Goal: Information Seeking & Learning: Find specific fact

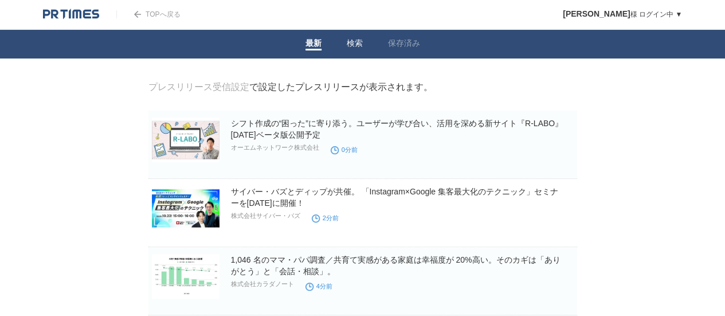
click at [346, 45] on li "検索" at bounding box center [354, 44] width 41 height 29
click at [354, 45] on link "検索" at bounding box center [355, 44] width 16 height 12
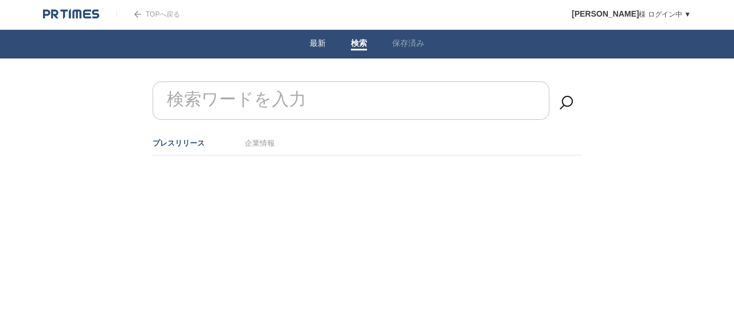
click at [279, 81] on form "検索ワードを入力" at bounding box center [367, 81] width 429 height 0
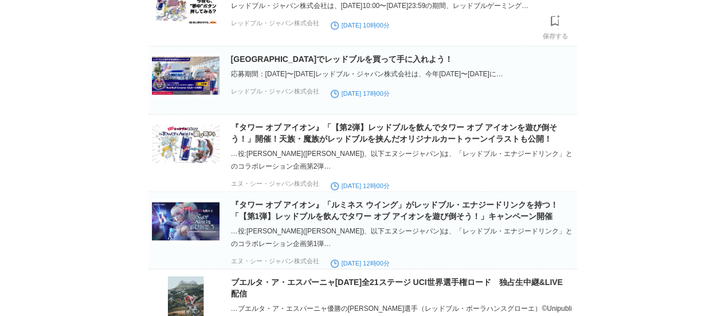
scroll to position [1543, 0]
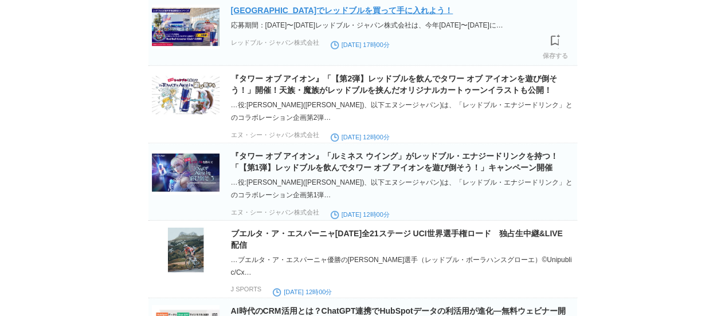
click at [264, 15] on link "[GEOGRAPHIC_DATA]でレッドブルを買って手に入れよう！" at bounding box center [342, 10] width 223 height 9
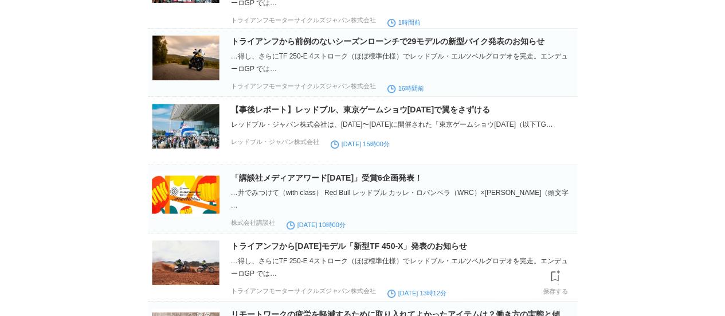
scroll to position [0, 0]
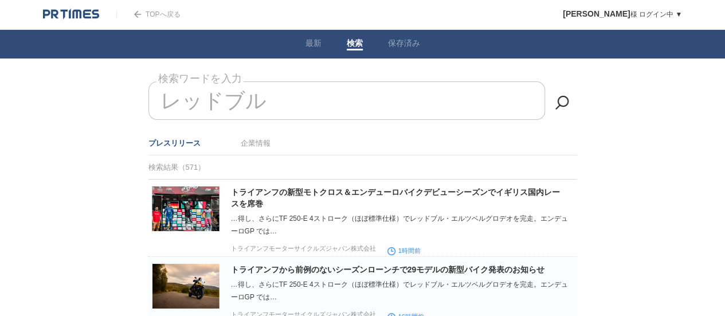
drag, startPoint x: 301, startPoint y: 110, endPoint x: 130, endPoint y: 97, distance: 171.3
type input "レ"
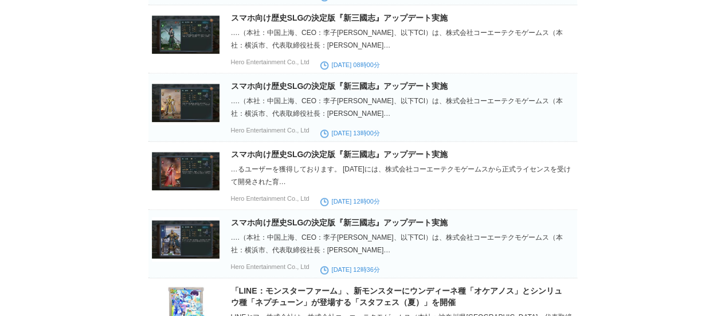
scroll to position [134, 0]
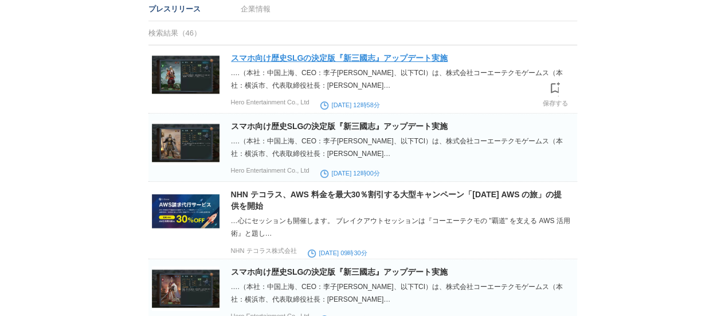
type input "コーエーテクモ"
click at [292, 60] on link "スマホ向け歴史SLGの決定版『新三國志』アップデート実施" at bounding box center [339, 57] width 217 height 9
